Goal: Task Accomplishment & Management: Manage account settings

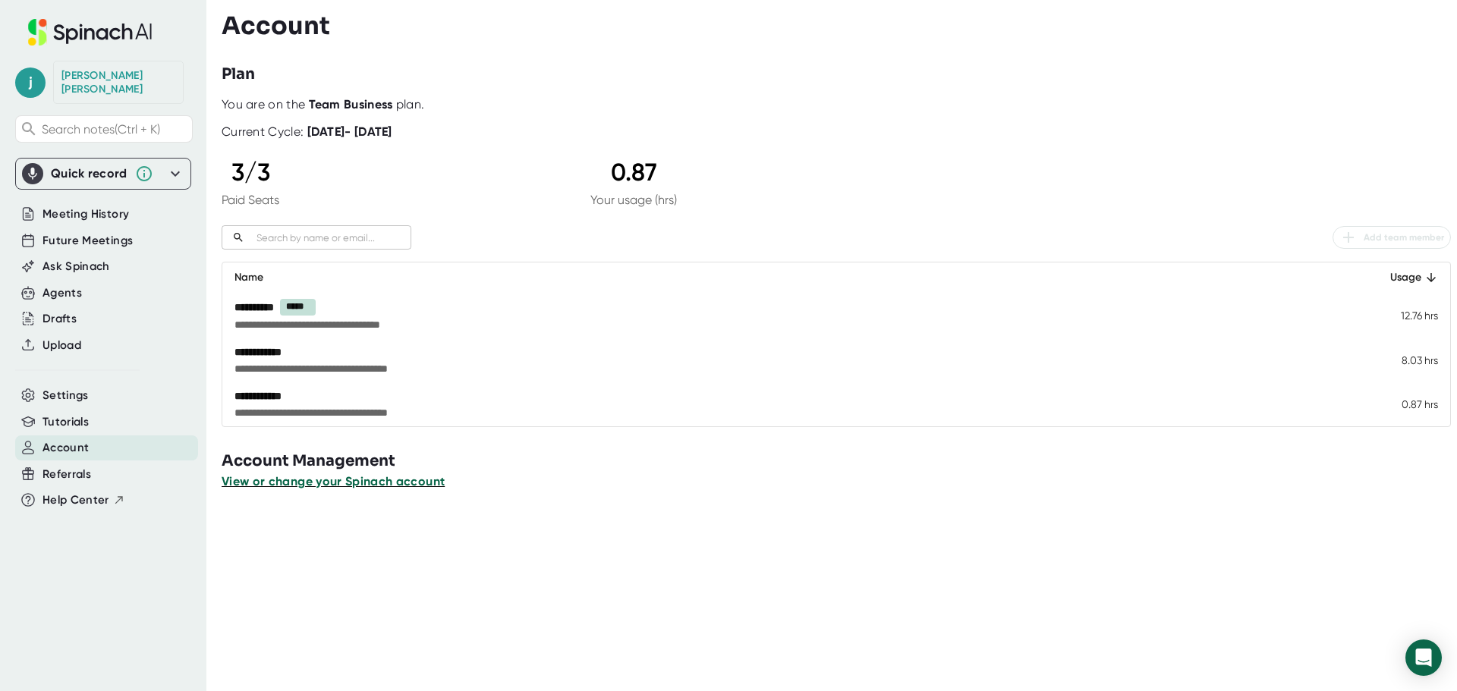
click at [383, 483] on span "View or change your Spinach account" at bounding box center [333, 481] width 223 height 14
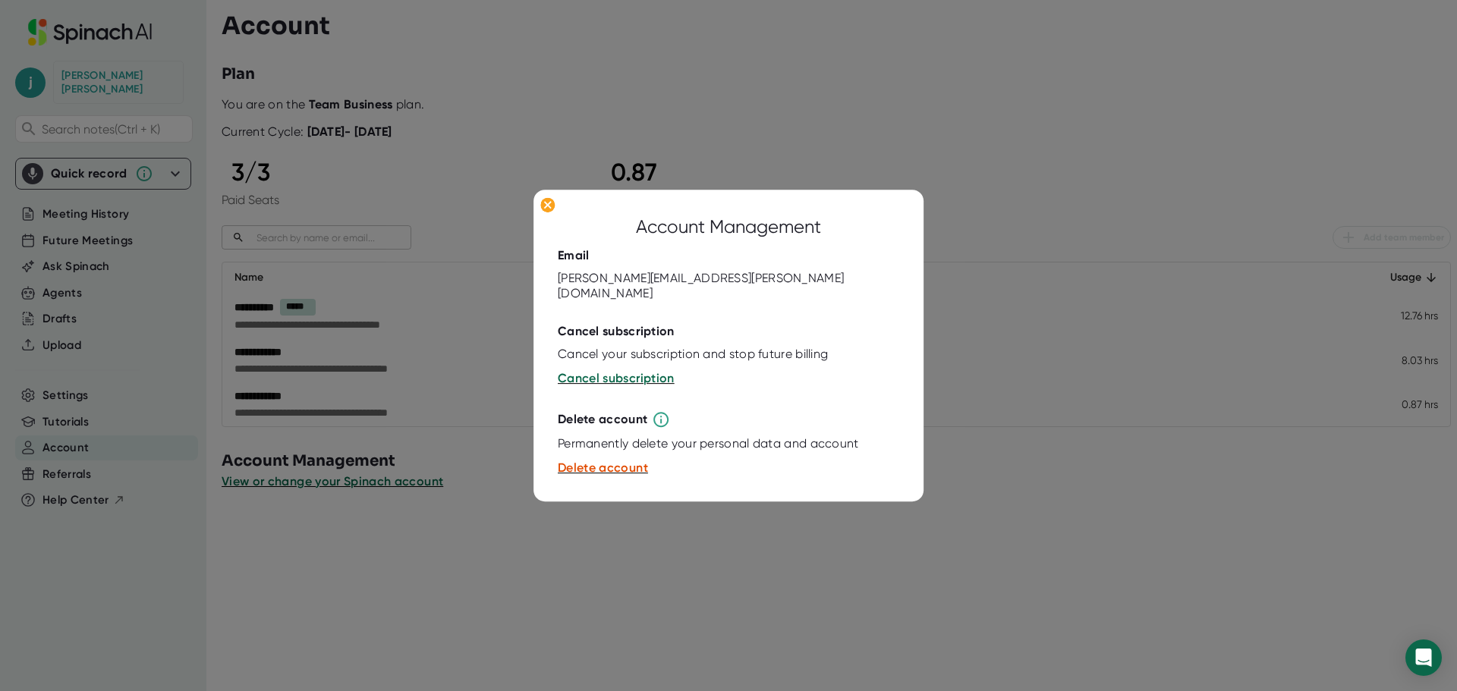
click at [505, 483] on div at bounding box center [728, 345] width 1457 height 691
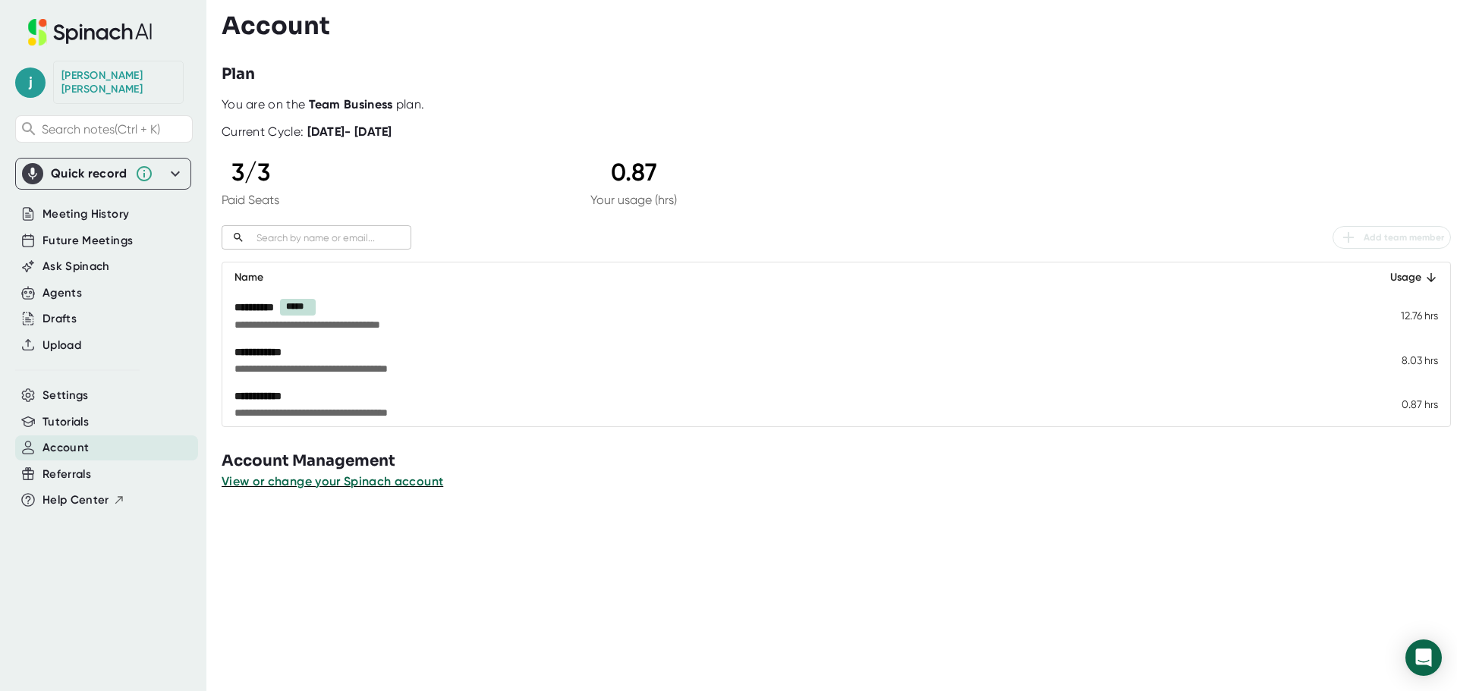
click at [179, 165] on icon at bounding box center [175, 174] width 18 height 18
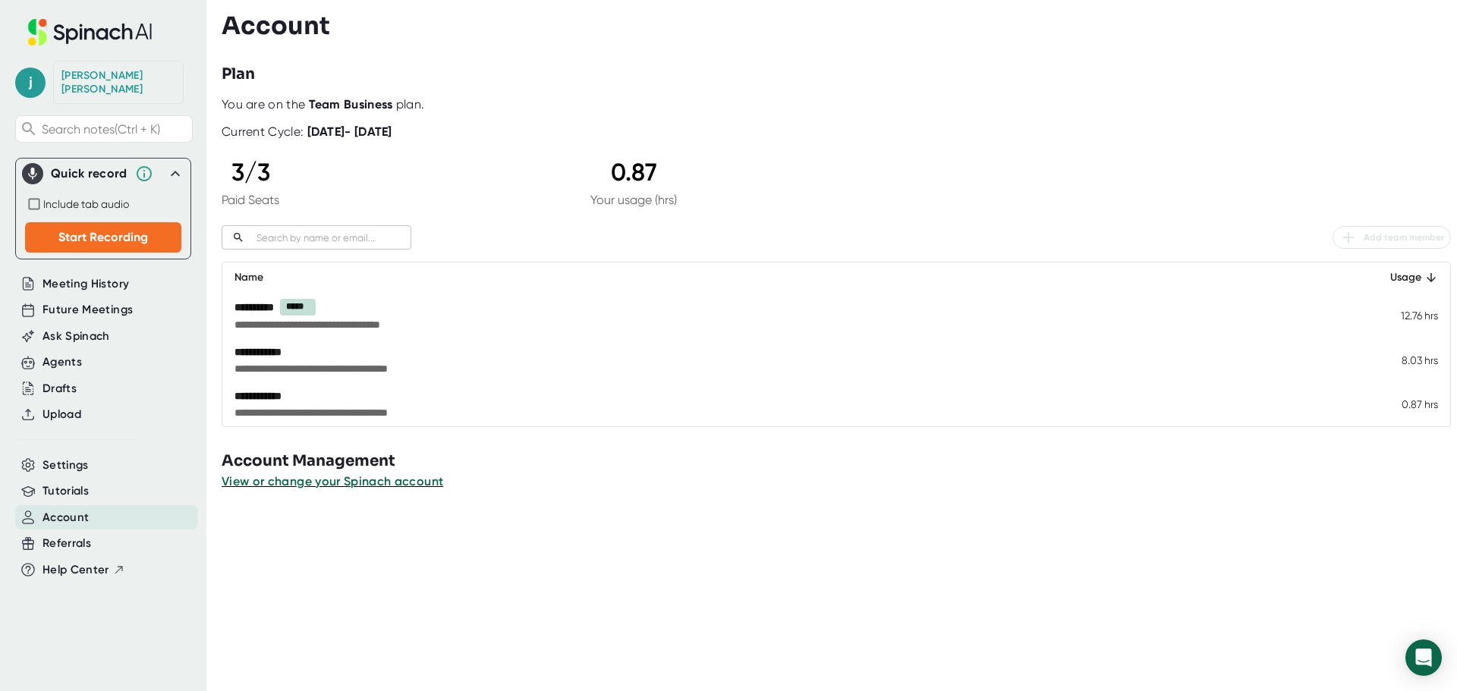
click at [550, 71] on div "Plan" at bounding box center [839, 74] width 1235 height 23
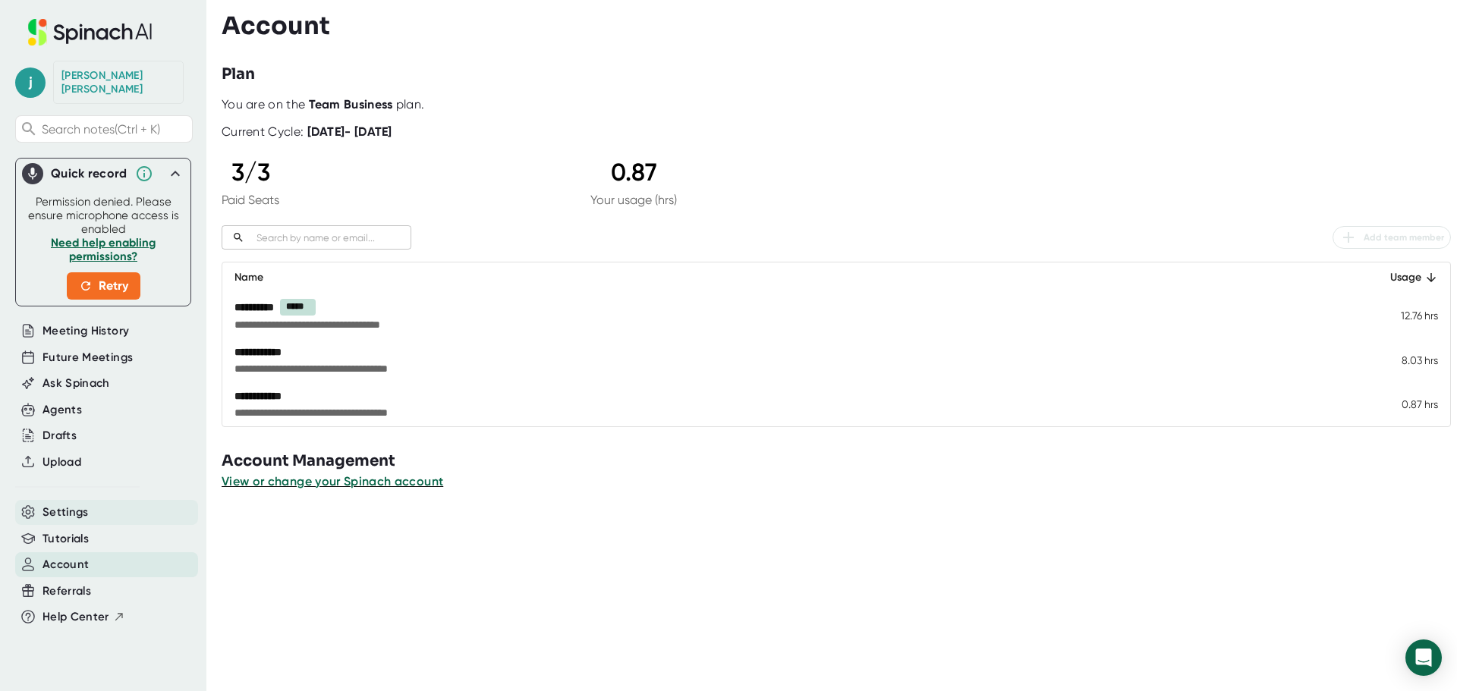
click at [78, 504] on span "Settings" at bounding box center [65, 512] width 46 height 17
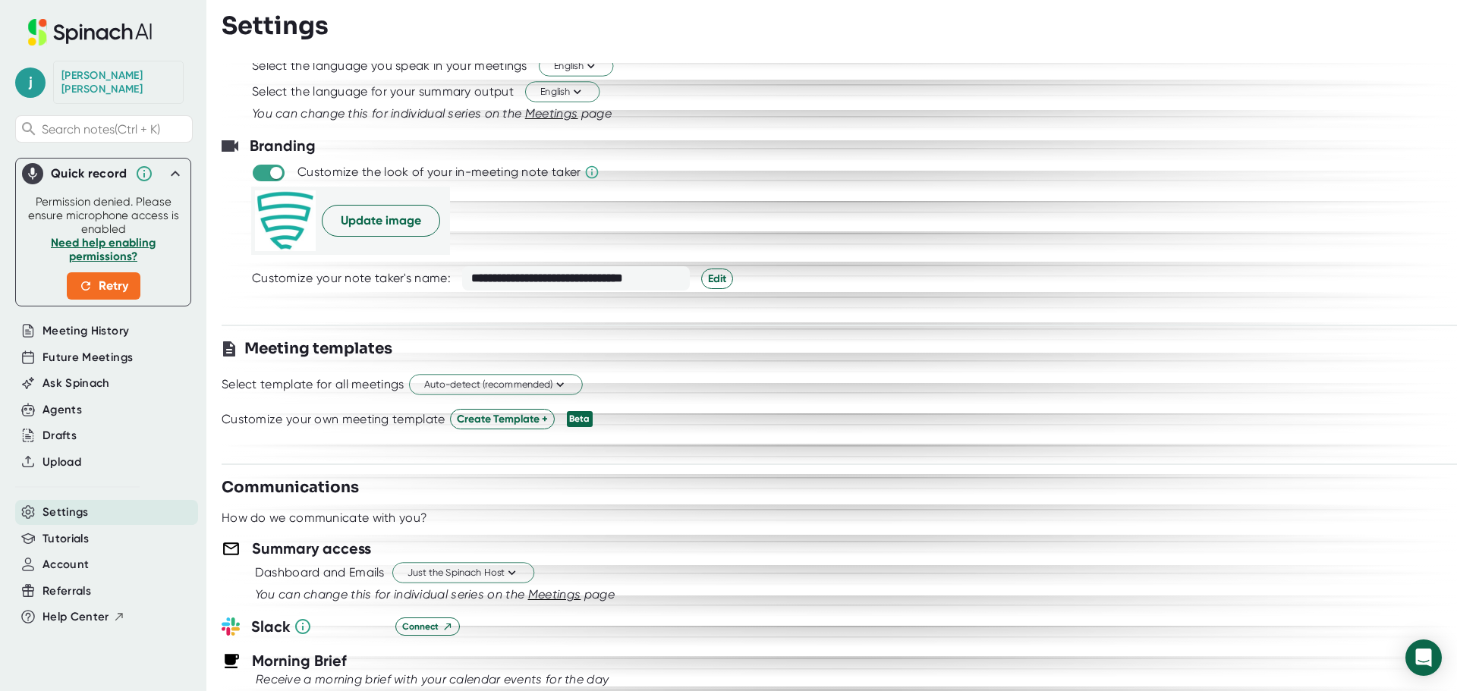
scroll to position [379, 0]
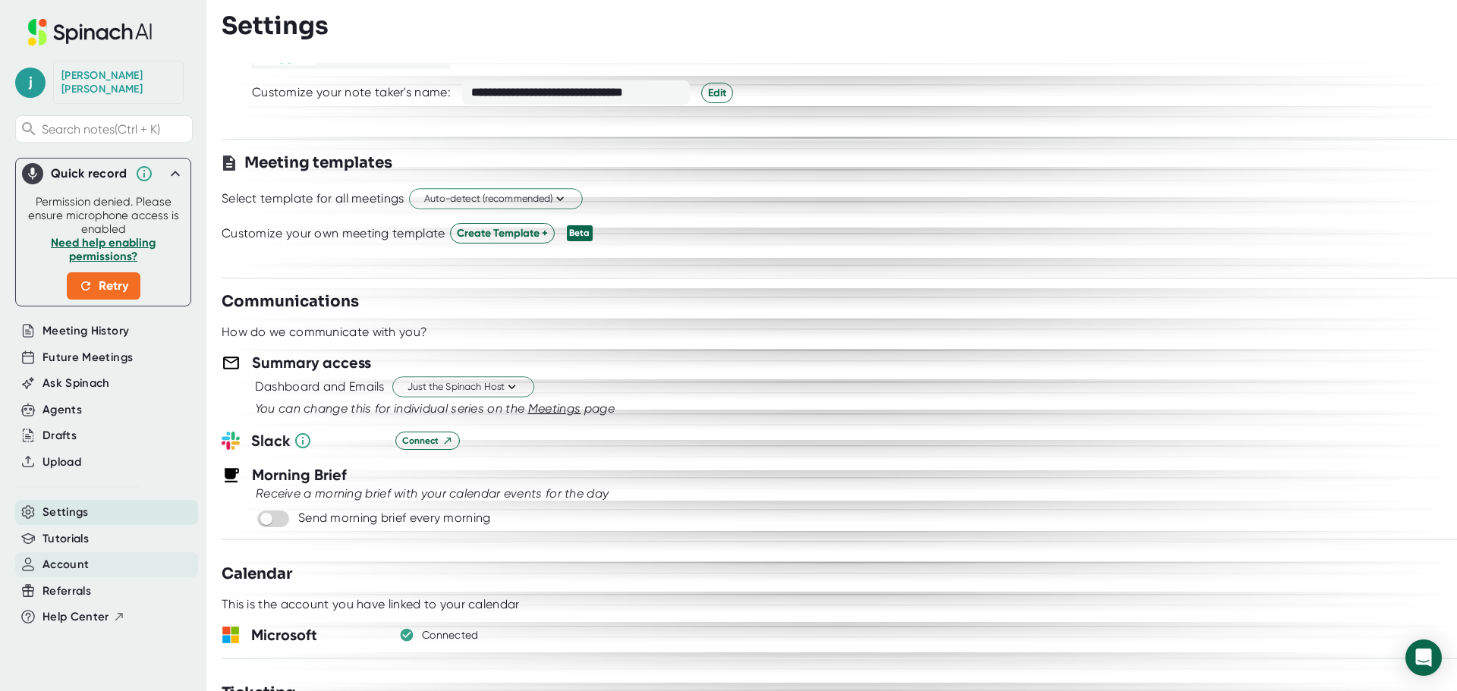
click at [68, 556] on span "Account" at bounding box center [65, 564] width 46 height 17
